Goal: Task Accomplishment & Management: Manage account settings

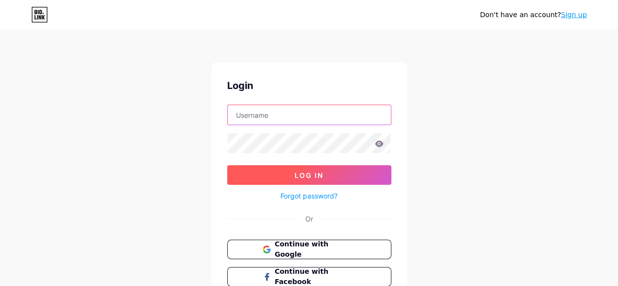
type input "danny.malachy@gmail.com"
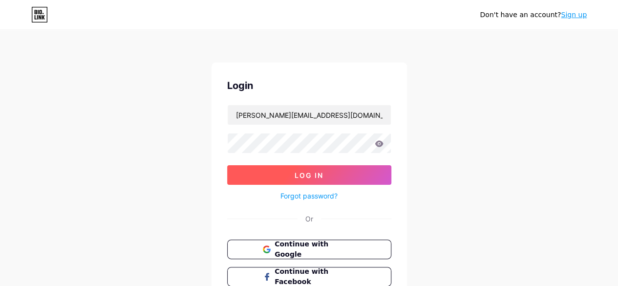
click at [311, 174] on span "Log In" at bounding box center [308, 175] width 29 height 8
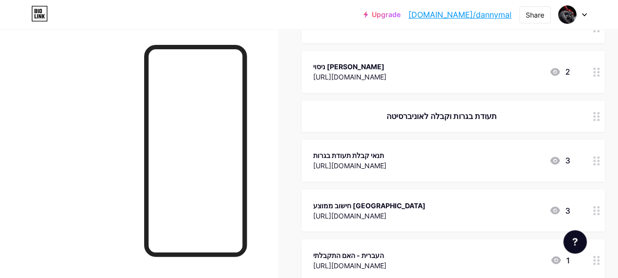
scroll to position [830, 0]
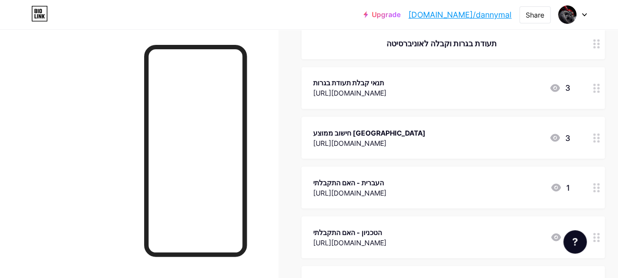
click at [383, 93] on div "https://edu.gov.il/minhalpedagogy/exams/matriculation-certificate/Pages/The-Ref…" at bounding box center [349, 93] width 73 height 10
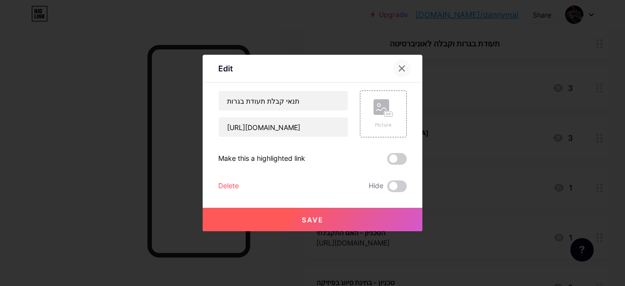
click at [398, 69] on icon at bounding box center [402, 68] width 8 height 8
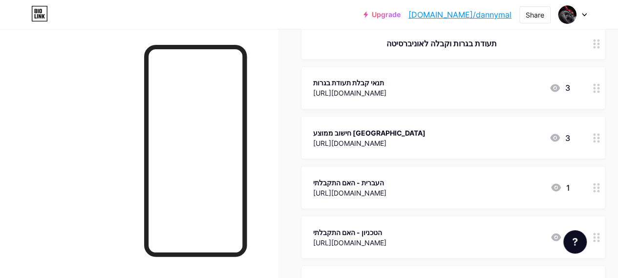
click at [489, 14] on link "[DOMAIN_NAME]/dannymal" at bounding box center [459, 15] width 103 height 12
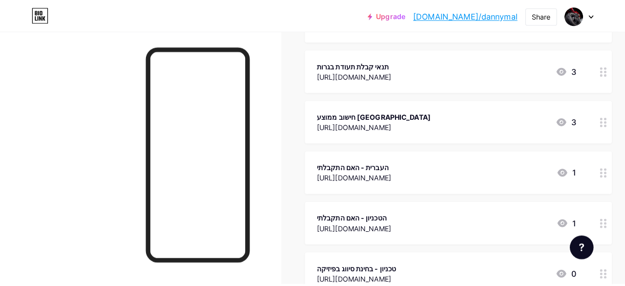
scroll to position [879, 0]
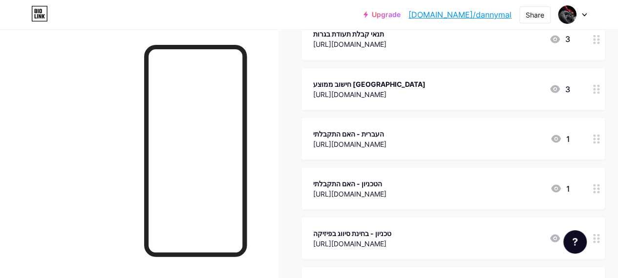
click at [359, 233] on div "טכניון - בחינת סיווג בפיזיקה" at bounding box center [352, 233] width 78 height 10
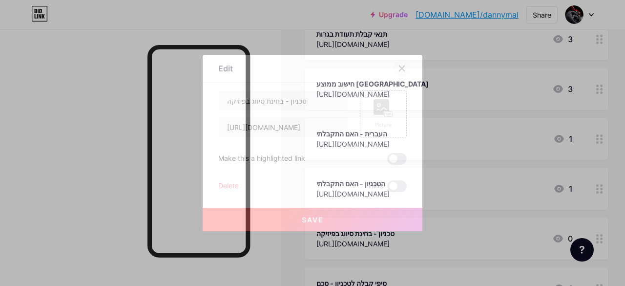
click at [398, 68] on icon at bounding box center [402, 68] width 8 height 8
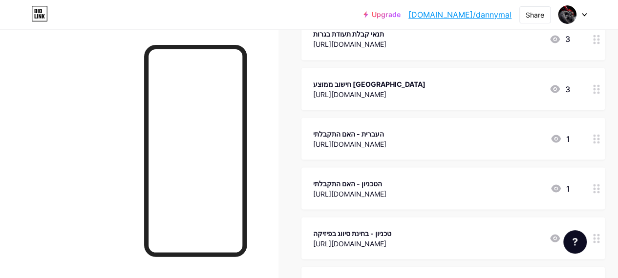
click at [356, 233] on div "טכניון - בחינת סיווג בפיזיקה" at bounding box center [352, 233] width 78 height 10
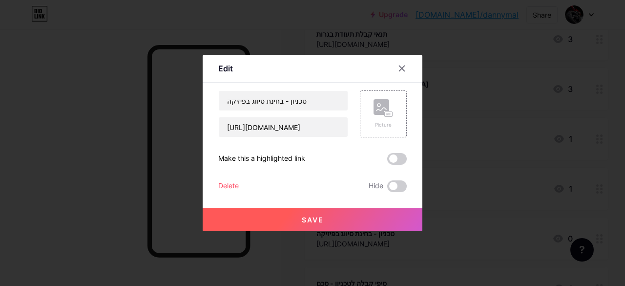
click at [223, 68] on div "Edit" at bounding box center [225, 68] width 15 height 12
click at [227, 69] on div "Edit" at bounding box center [225, 68] width 15 height 12
drag, startPoint x: 224, startPoint y: 127, endPoint x: 381, endPoint y: 129, distance: 157.2
click at [381, 129] on div "טכניון - בחינת סיווג בפיזיקה https://admissions.technion.ac.il/physics-exam/pto…" at bounding box center [312, 113] width 188 height 47
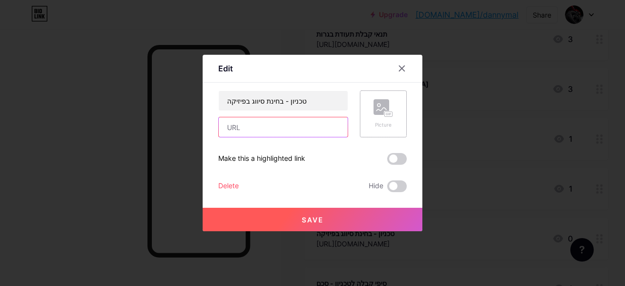
scroll to position [0, 0]
paste input "[URL][DOMAIN_NAME]"
type input "[URL][DOMAIN_NAME]"
click at [308, 218] on span "Save" at bounding box center [313, 219] width 22 height 8
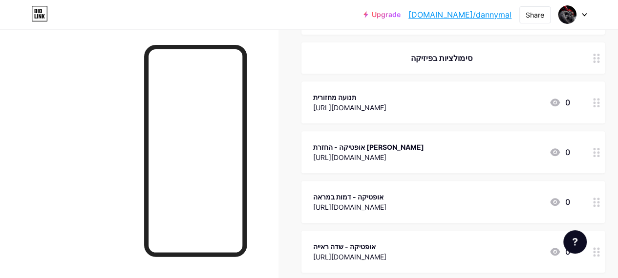
scroll to position [146, 0]
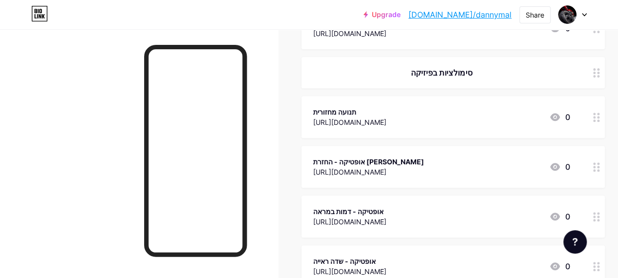
click at [470, 14] on link "[DOMAIN_NAME]/dannymal" at bounding box center [459, 15] width 103 height 12
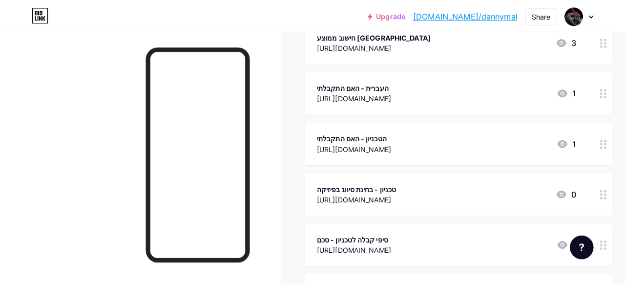
scroll to position [928, 0]
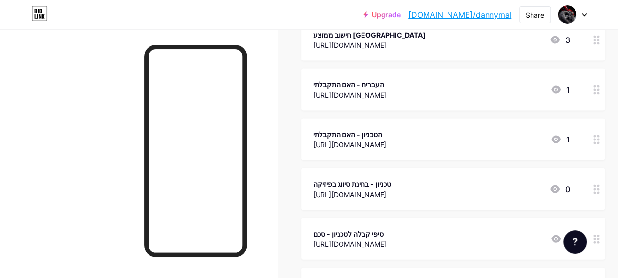
click at [355, 234] on div "סיפי קבלה לטכניון - סכם" at bounding box center [349, 234] width 73 height 10
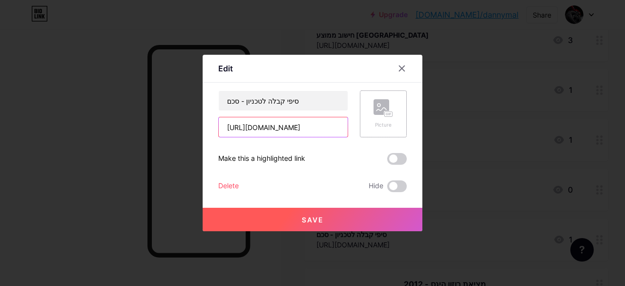
scroll to position [0, 89]
drag, startPoint x: 223, startPoint y: 127, endPoint x: 433, endPoint y: 126, distance: 210.4
click at [435, 129] on div "Edit Content YouTube Play YouTube video without leaving your page. ADD Vimeo Pl…" at bounding box center [312, 143] width 625 height 286
paste input "[URL][DOMAIN_NAME]"
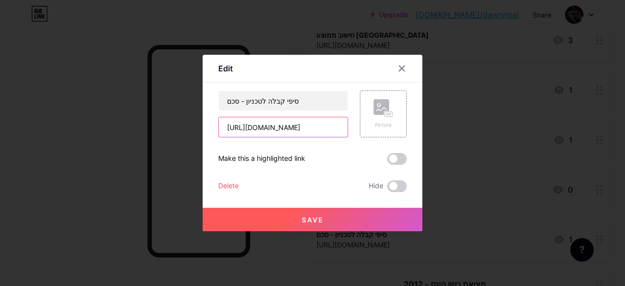
scroll to position [0, 92]
type input "[URL][DOMAIN_NAME]"
click at [307, 216] on span "Save" at bounding box center [313, 219] width 22 height 8
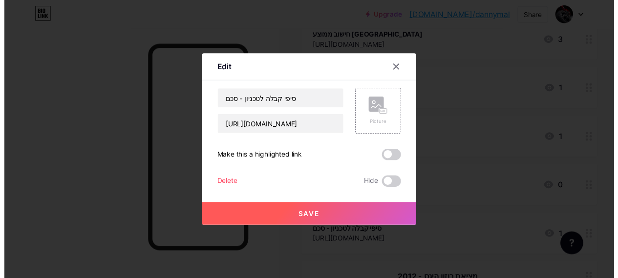
scroll to position [0, 0]
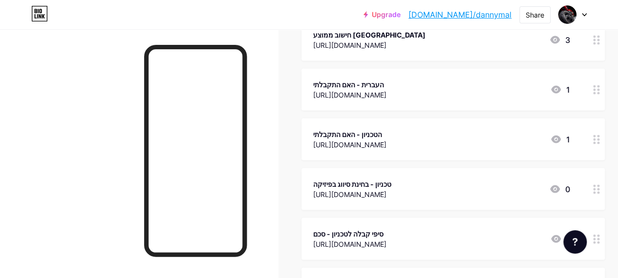
click at [466, 14] on link "[DOMAIN_NAME]/dannymal" at bounding box center [459, 15] width 103 height 12
click at [355, 132] on div "הטכניון - האם התקבלתי" at bounding box center [349, 134] width 73 height 10
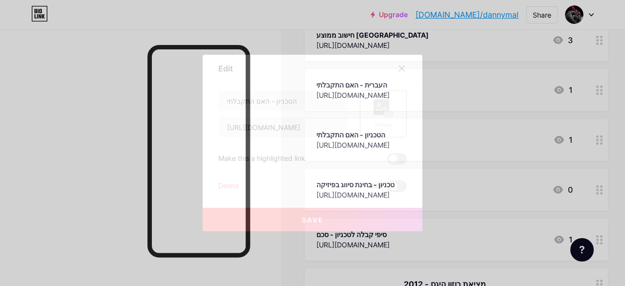
click at [398, 69] on icon at bounding box center [402, 68] width 8 height 8
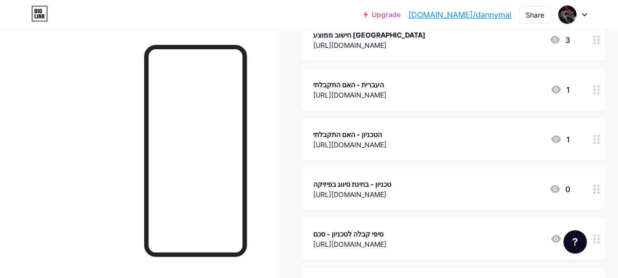
click at [353, 130] on div "הטכניון - האם התקבלתי" at bounding box center [349, 134] width 73 height 10
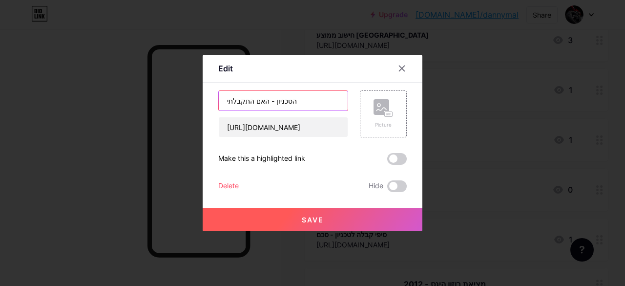
click at [290, 101] on input "הטכניון - האם התקבלתי" at bounding box center [283, 101] width 129 height 20
type input "ה"
type input "חישוב ממוצע - הטכניון"
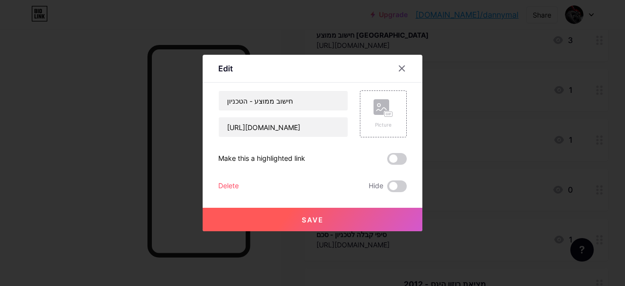
click at [308, 223] on button "Save" at bounding box center [313, 219] width 220 height 23
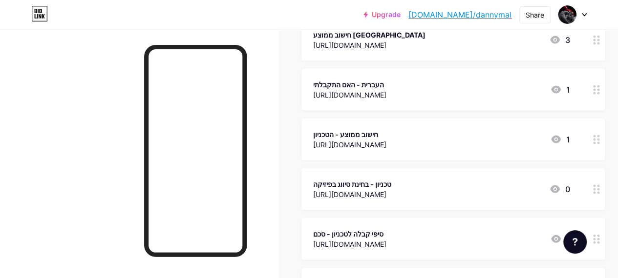
click at [387, 41] on div "[URL][DOMAIN_NAME]" at bounding box center [369, 45] width 112 height 10
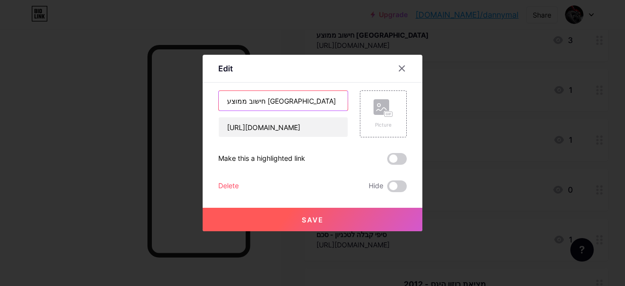
click at [282, 99] on input "חישוב ממוצע האוניברסיטה העברית" at bounding box center [283, 101] width 129 height 20
type input "חישוב ממוצע - [GEOGRAPHIC_DATA]"
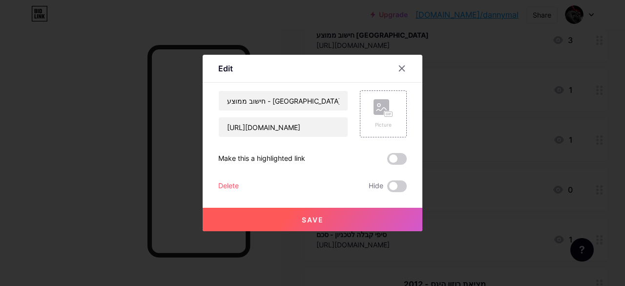
click at [307, 219] on span "Save" at bounding box center [313, 219] width 22 height 8
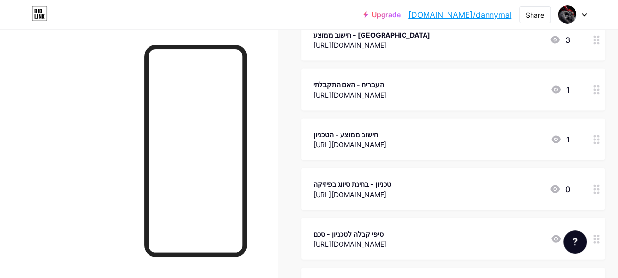
click at [477, 11] on link "[DOMAIN_NAME]/dannymal" at bounding box center [459, 15] width 103 height 12
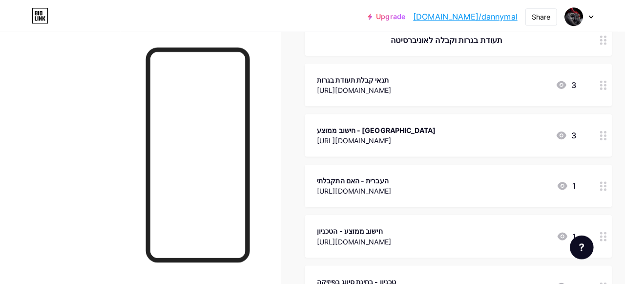
scroll to position [830, 0]
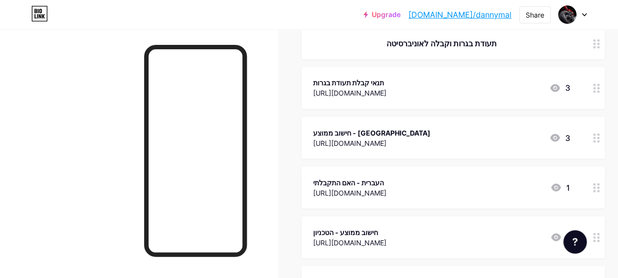
click at [346, 83] on div "תנאי קבלת תעודת בגרות" at bounding box center [349, 83] width 73 height 10
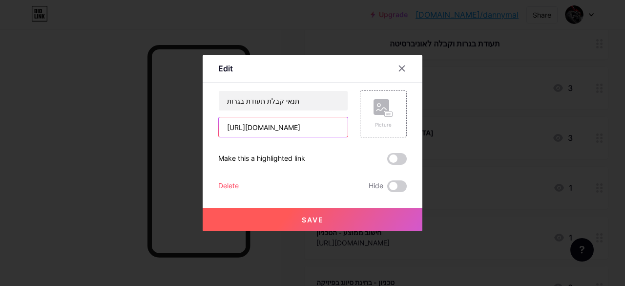
scroll to position [0, 220]
drag, startPoint x: 221, startPoint y: 128, endPoint x: 484, endPoint y: 136, distance: 263.8
click at [484, 136] on div "Edit Content YouTube Play YouTube video without leaving your page. ADD Vimeo Pl…" at bounding box center [312, 143] width 625 height 286
paste input "[URL][DOMAIN_NAME]"
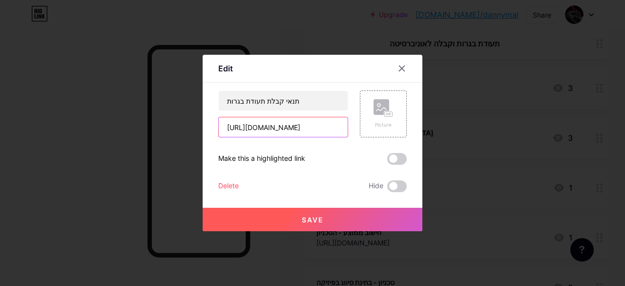
scroll to position [0, 149]
type input "[URL][DOMAIN_NAME]"
click at [296, 214] on button "Save" at bounding box center [313, 219] width 220 height 23
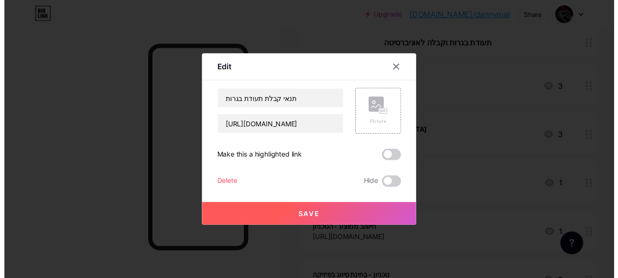
scroll to position [0, 0]
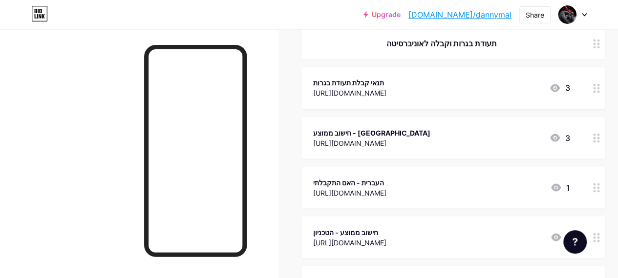
click at [482, 11] on link "[DOMAIN_NAME]/dannymal" at bounding box center [459, 15] width 103 height 12
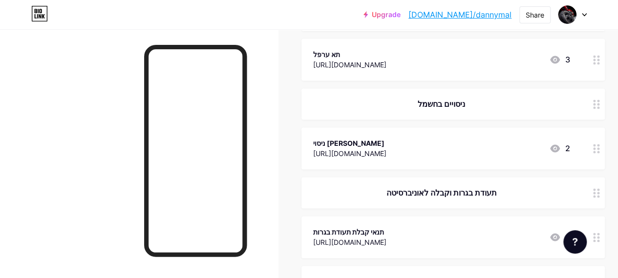
scroll to position [586, 0]
